Goal: Navigation & Orientation: Find specific page/section

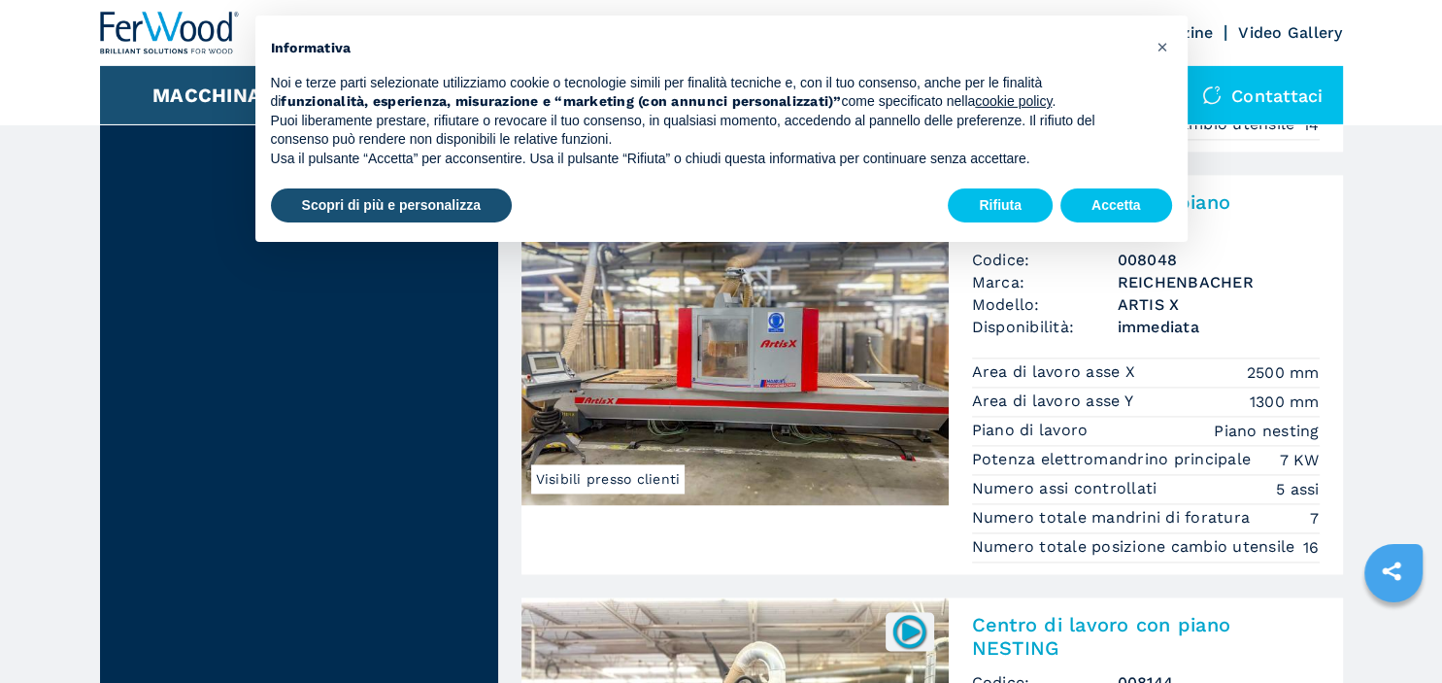
scroll to position [2622, 0]
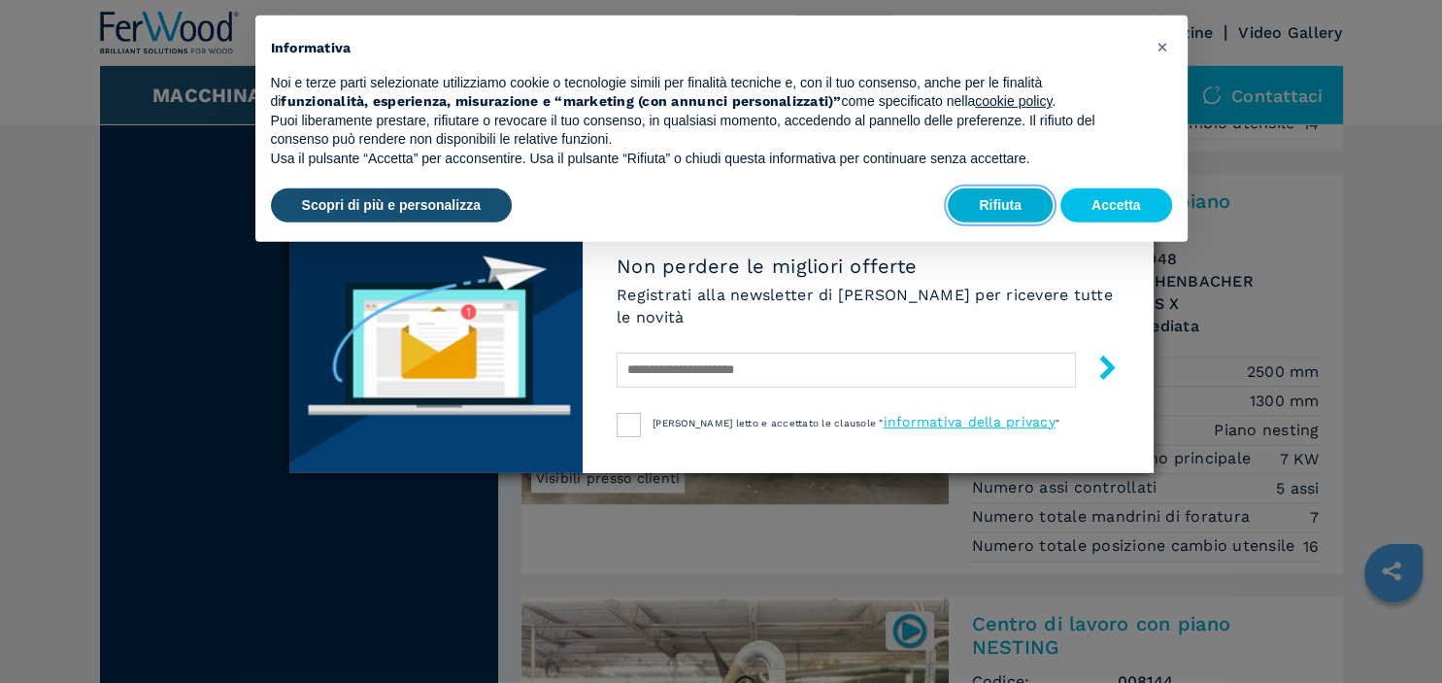
click at [1002, 209] on button "Rifiuta" at bounding box center [1000, 205] width 105 height 35
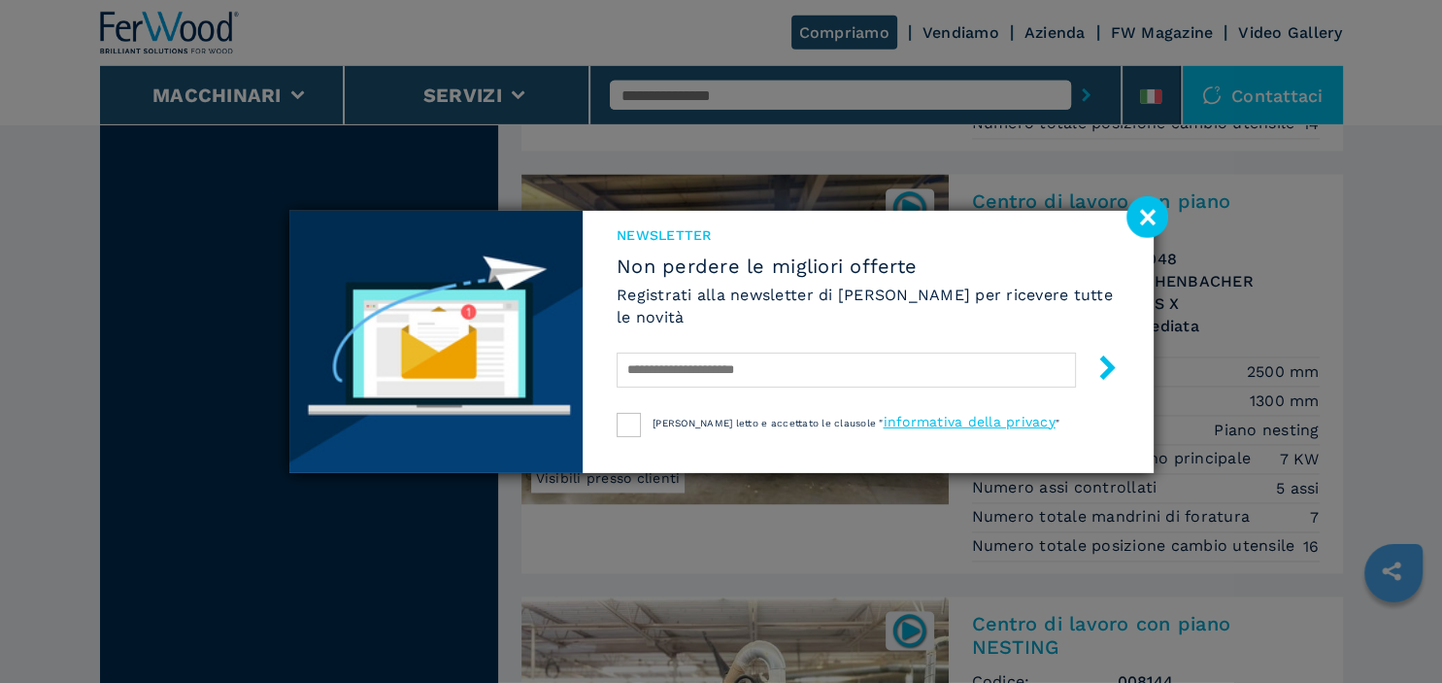
click at [1147, 220] on image at bounding box center [1148, 217] width 42 height 42
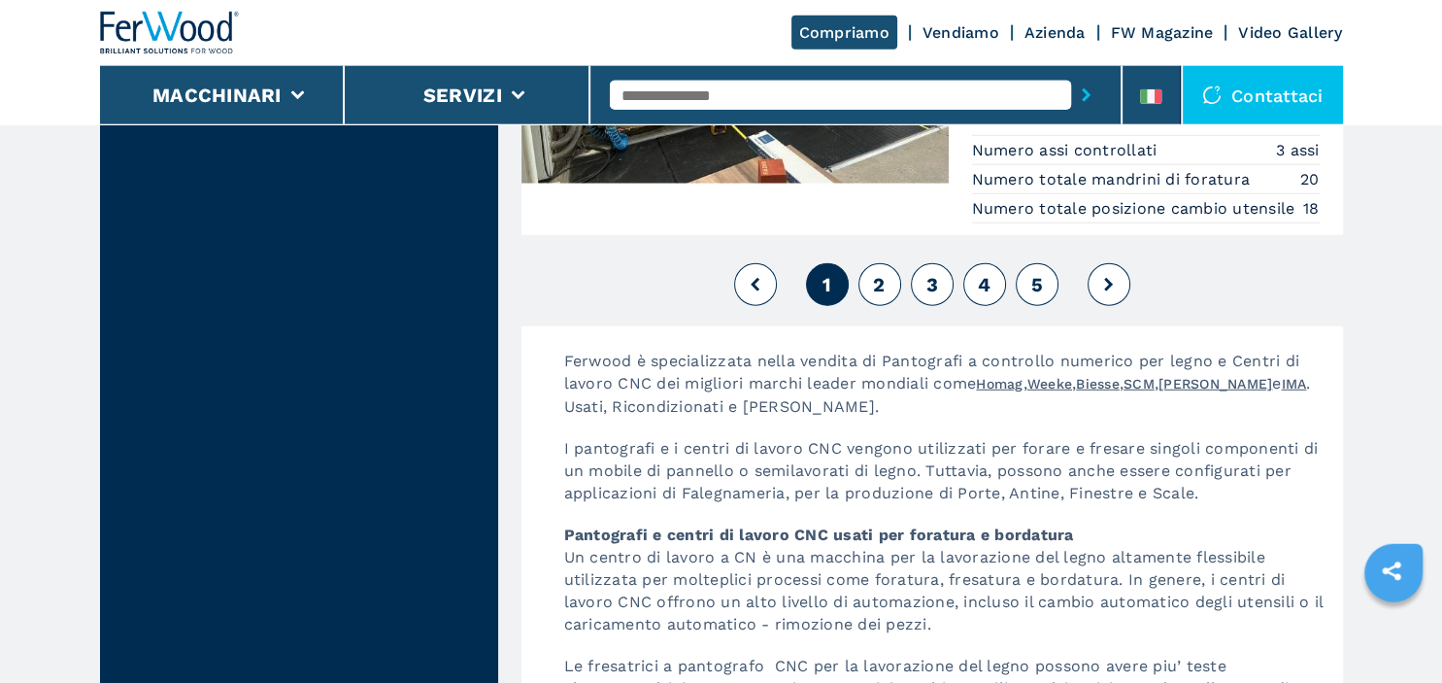
scroll to position [5084, 0]
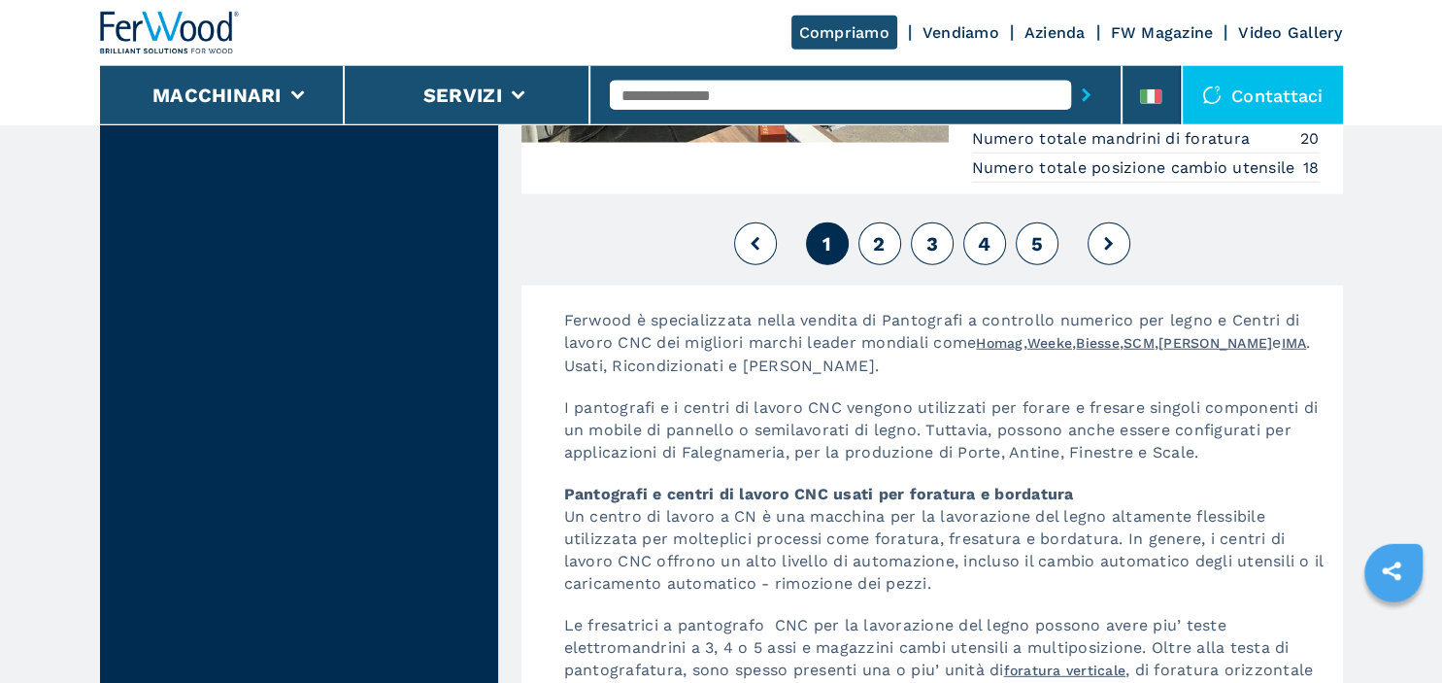
click at [883, 255] on span "2" at bounding box center [879, 243] width 12 height 23
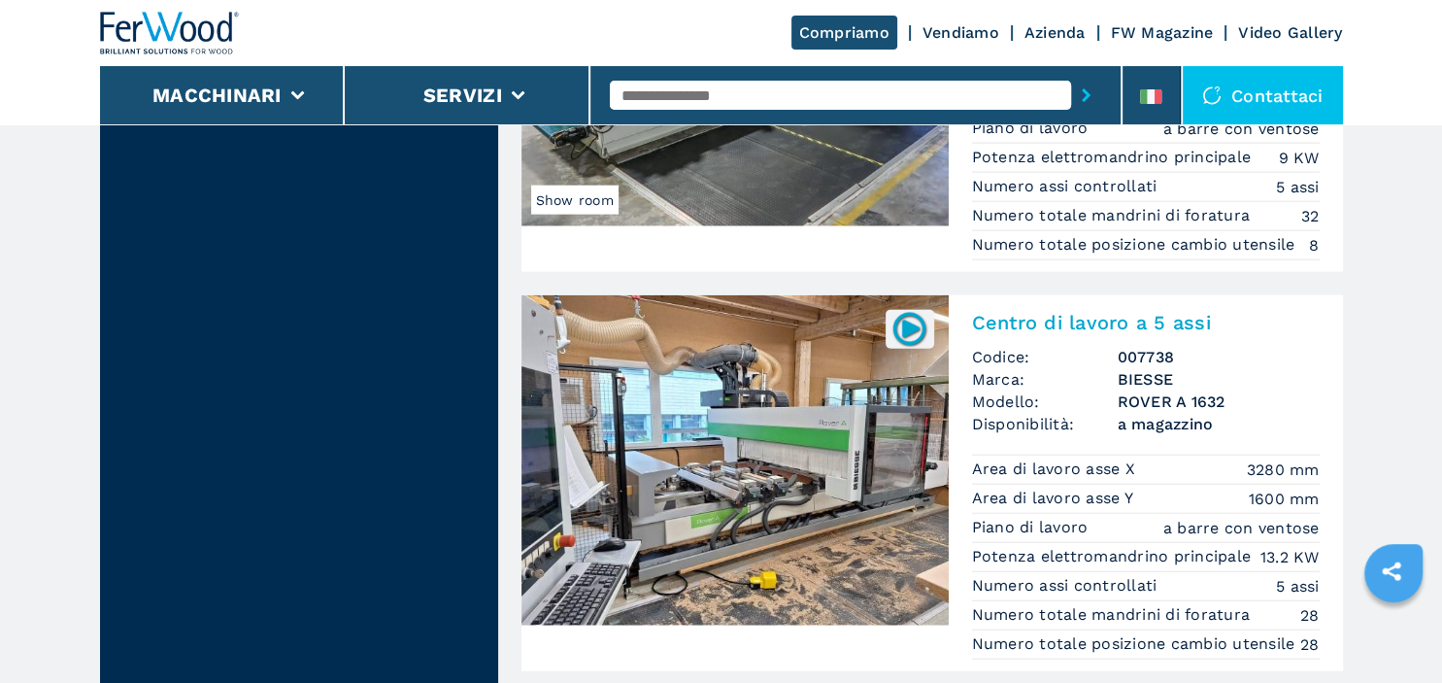
scroll to position [4869, 0]
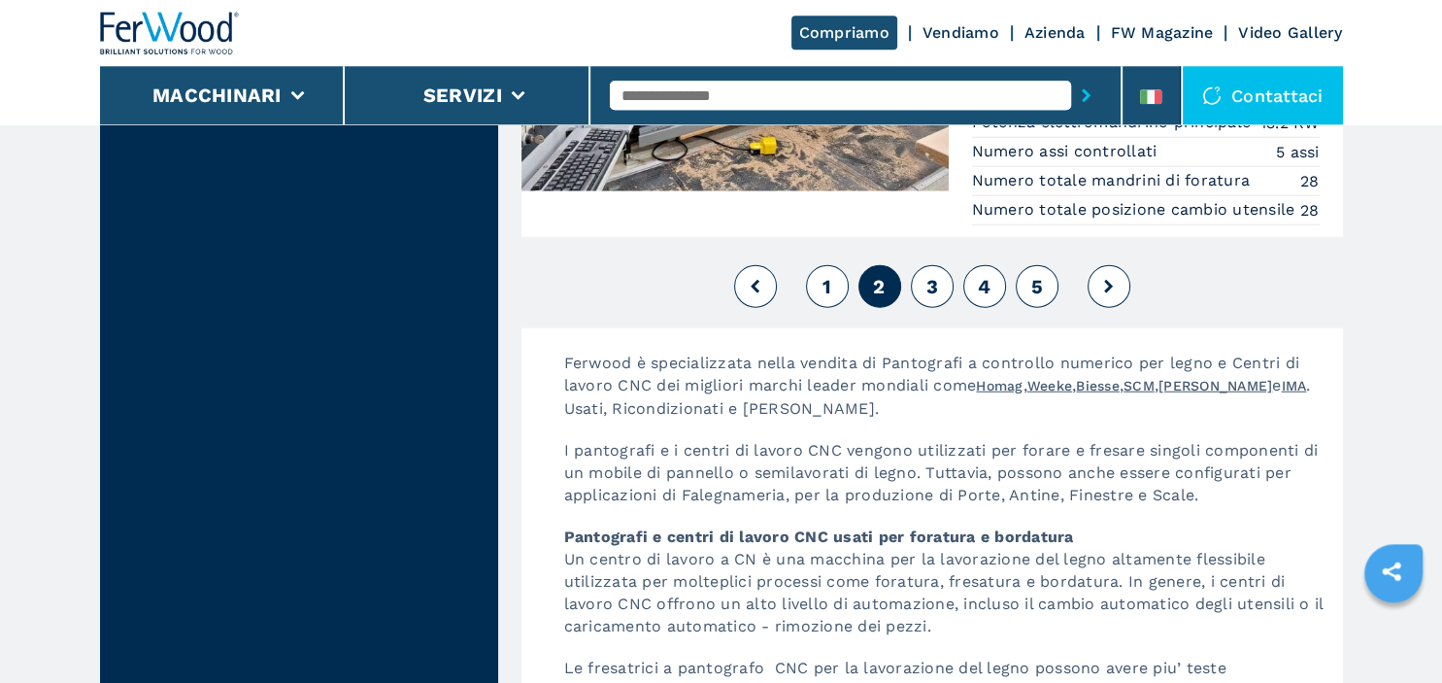
click at [937, 297] on span "3" at bounding box center [932, 285] width 12 height 23
click at [930, 297] on span "3" at bounding box center [932, 285] width 12 height 23
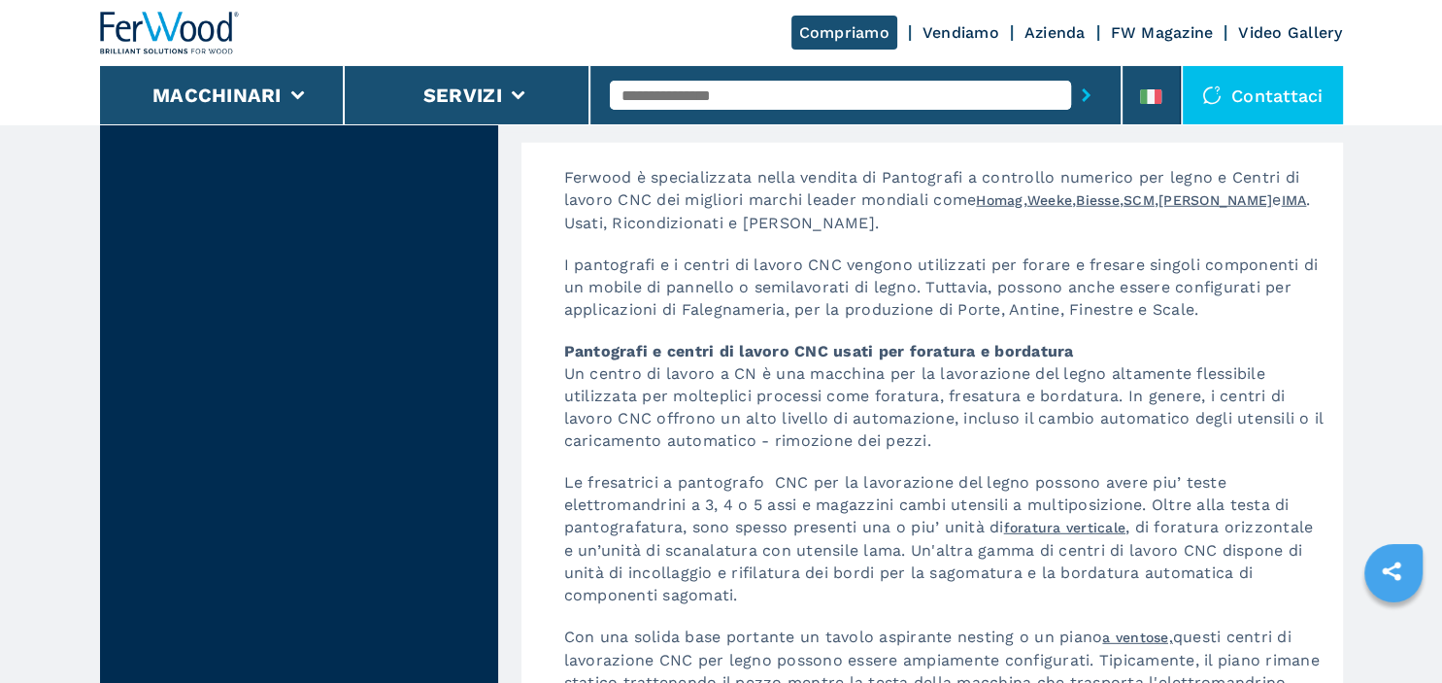
scroll to position [5175, 0]
click at [981, 111] on span "4" at bounding box center [984, 98] width 13 height 23
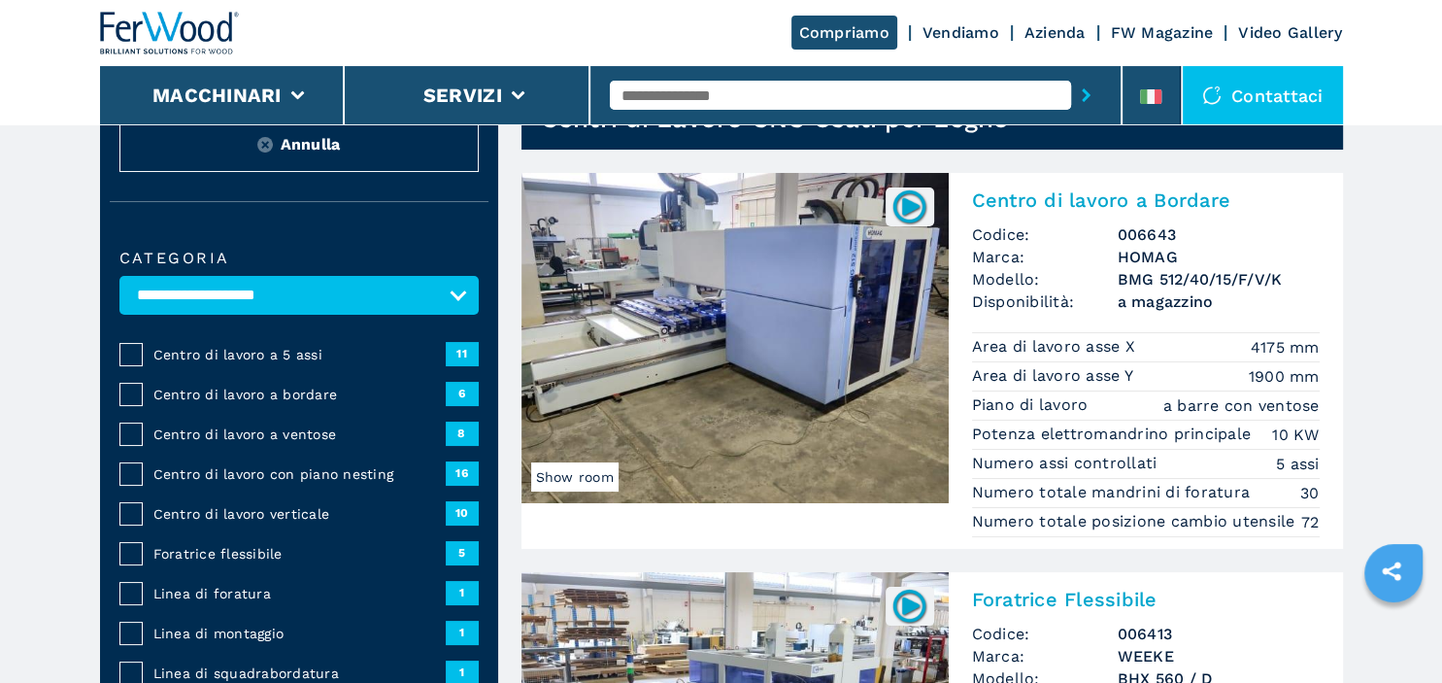
scroll to position [85, 0]
